Goal: Task Accomplishment & Management: Use online tool/utility

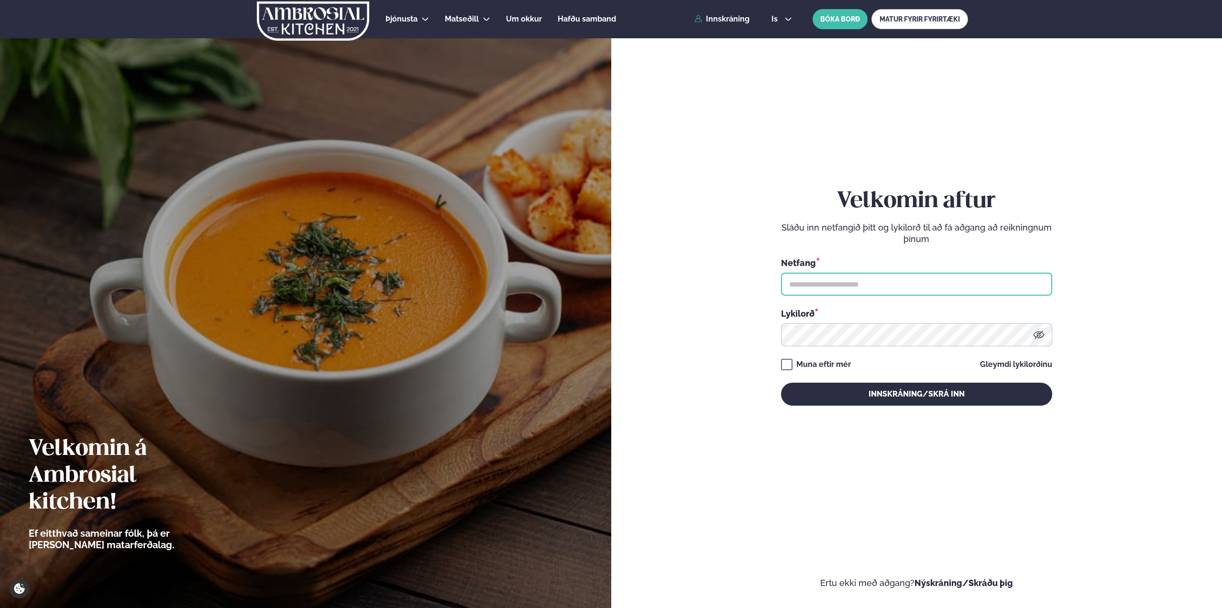
drag, startPoint x: 915, startPoint y: 288, endPoint x: 908, endPoint y: 290, distance: 7.4
click at [915, 288] on input "text" at bounding box center [916, 284] width 271 height 23
type input "**********"
click at [781, 383] on button "Innskráning/Skrá inn" at bounding box center [916, 394] width 271 height 23
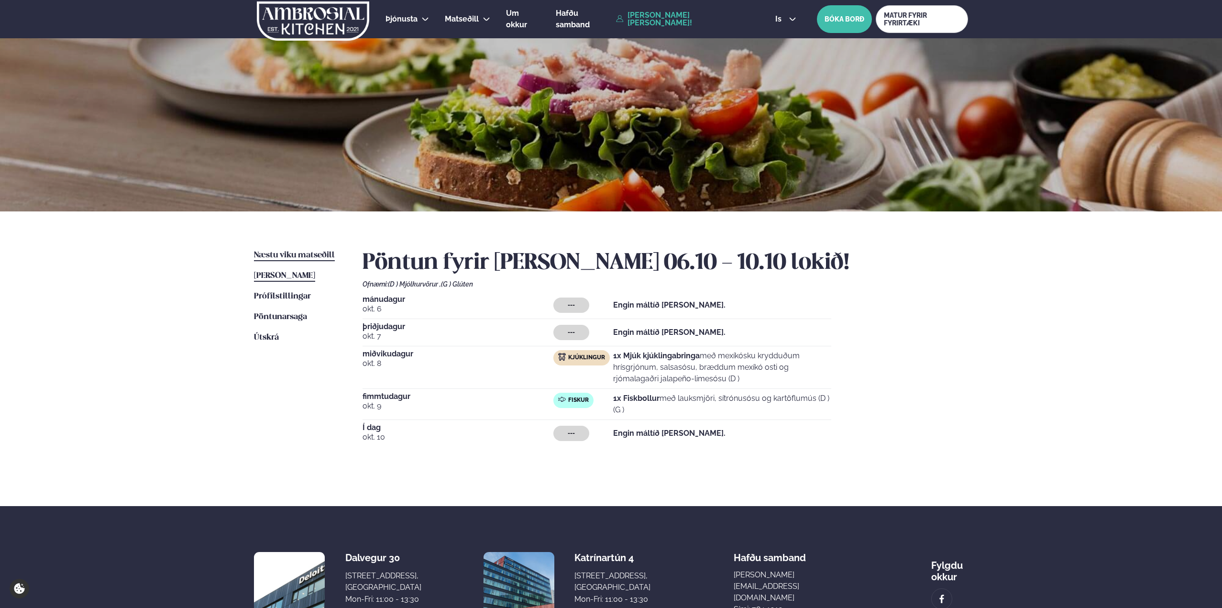
click at [303, 256] on span "Næstu viku matseðill" at bounding box center [294, 255] width 81 height 8
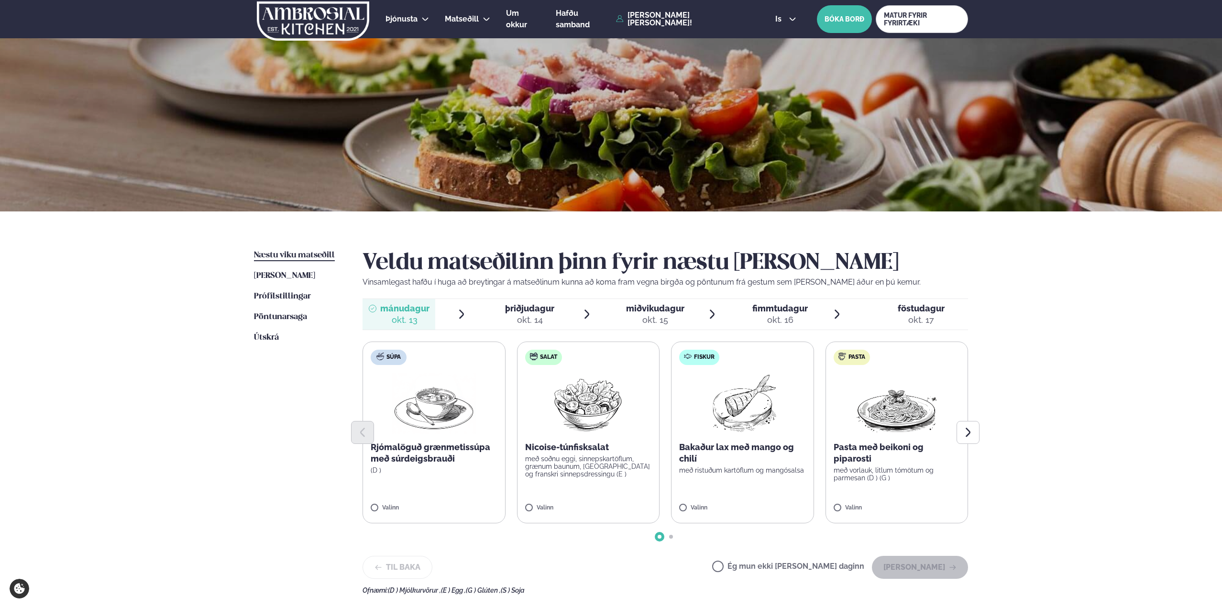
click at [657, 317] on div "okt. 15" at bounding box center [655, 319] width 58 height 11
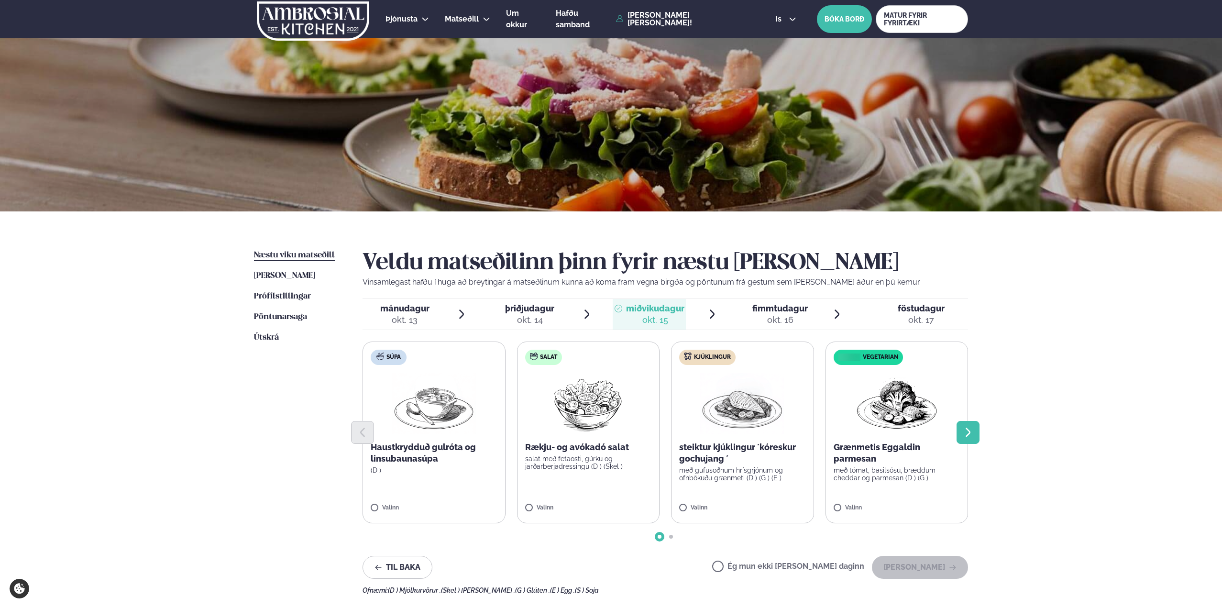
click at [973, 432] on icon "Next slide" at bounding box center [968, 432] width 11 height 11
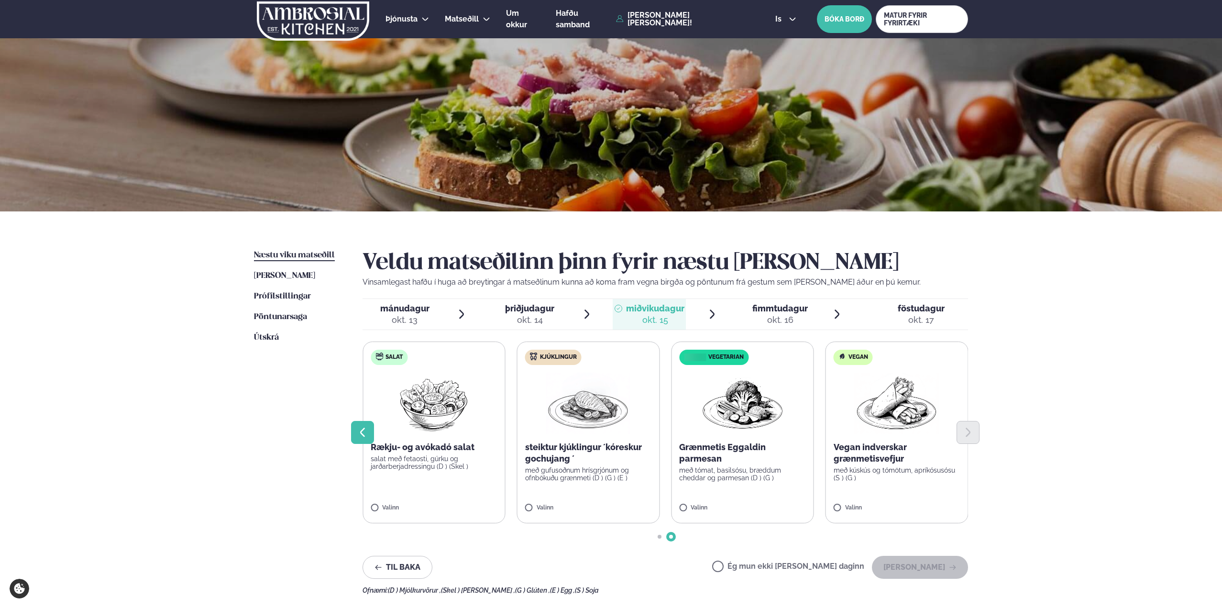
click at [363, 436] on icon "Previous slide" at bounding box center [362, 432] width 11 height 11
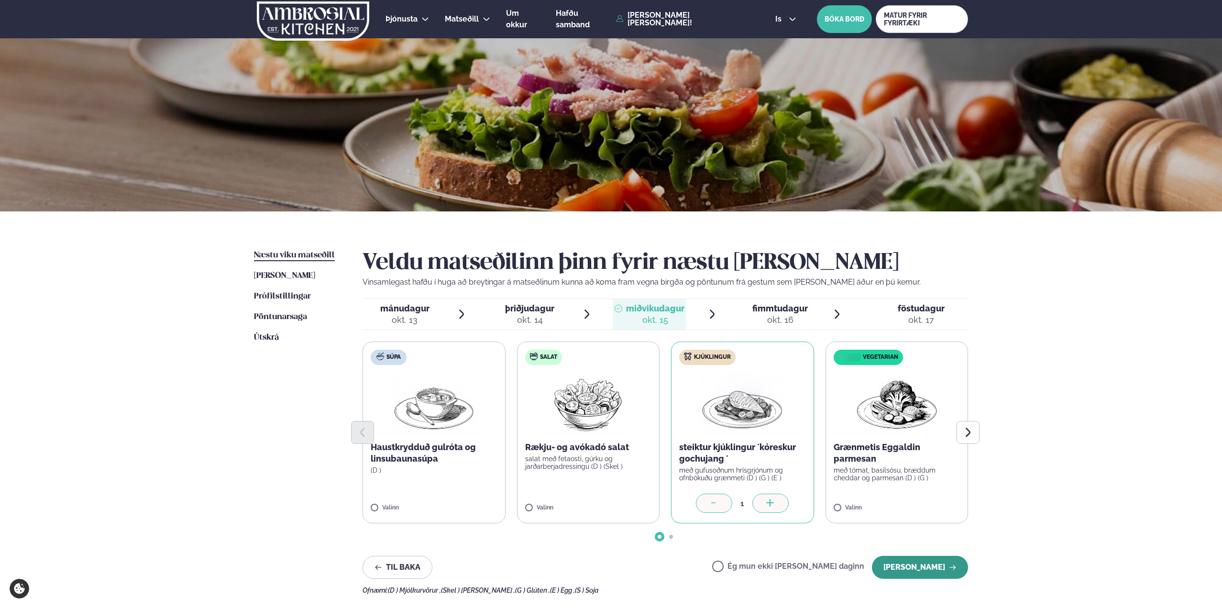
click at [921, 570] on button "[PERSON_NAME]" at bounding box center [920, 567] width 96 height 23
